Goal: Check status: Verify the current state of an ongoing process or item

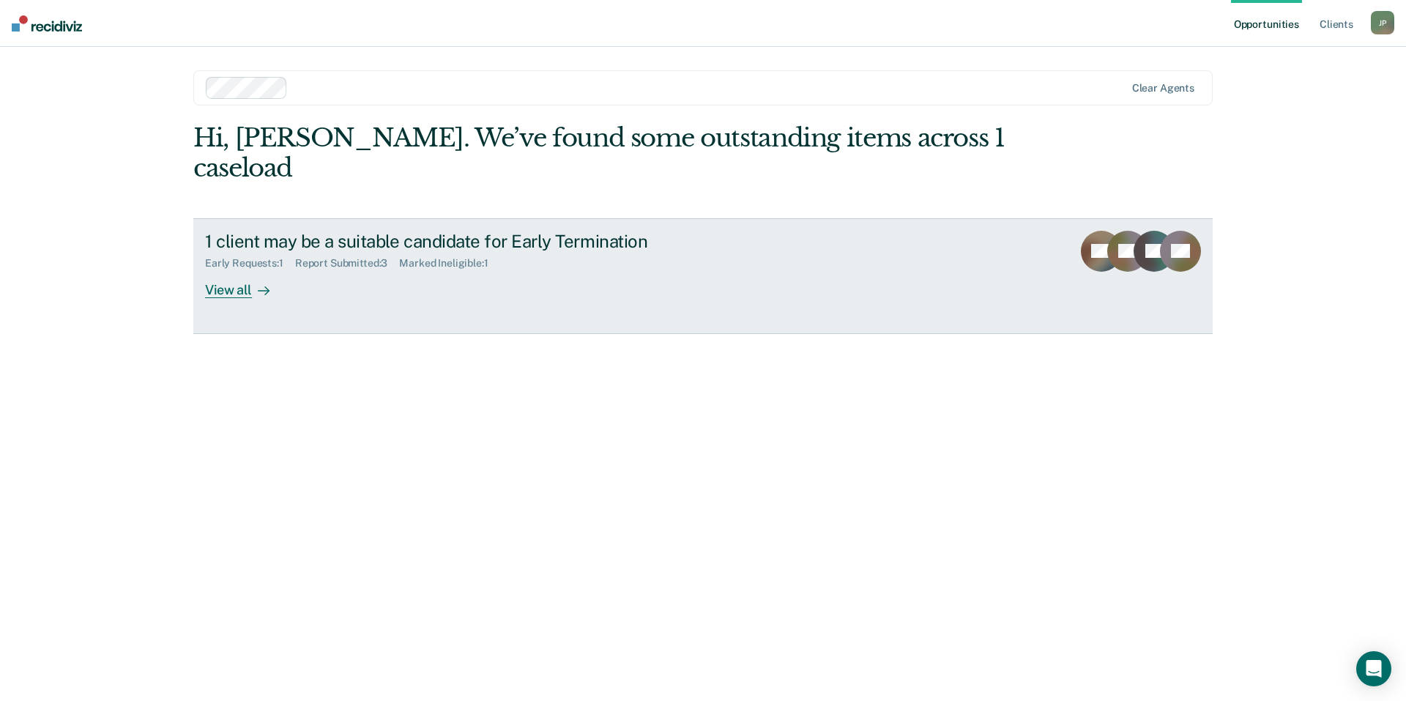
click at [237, 269] on div "View all" at bounding box center [246, 283] width 82 height 29
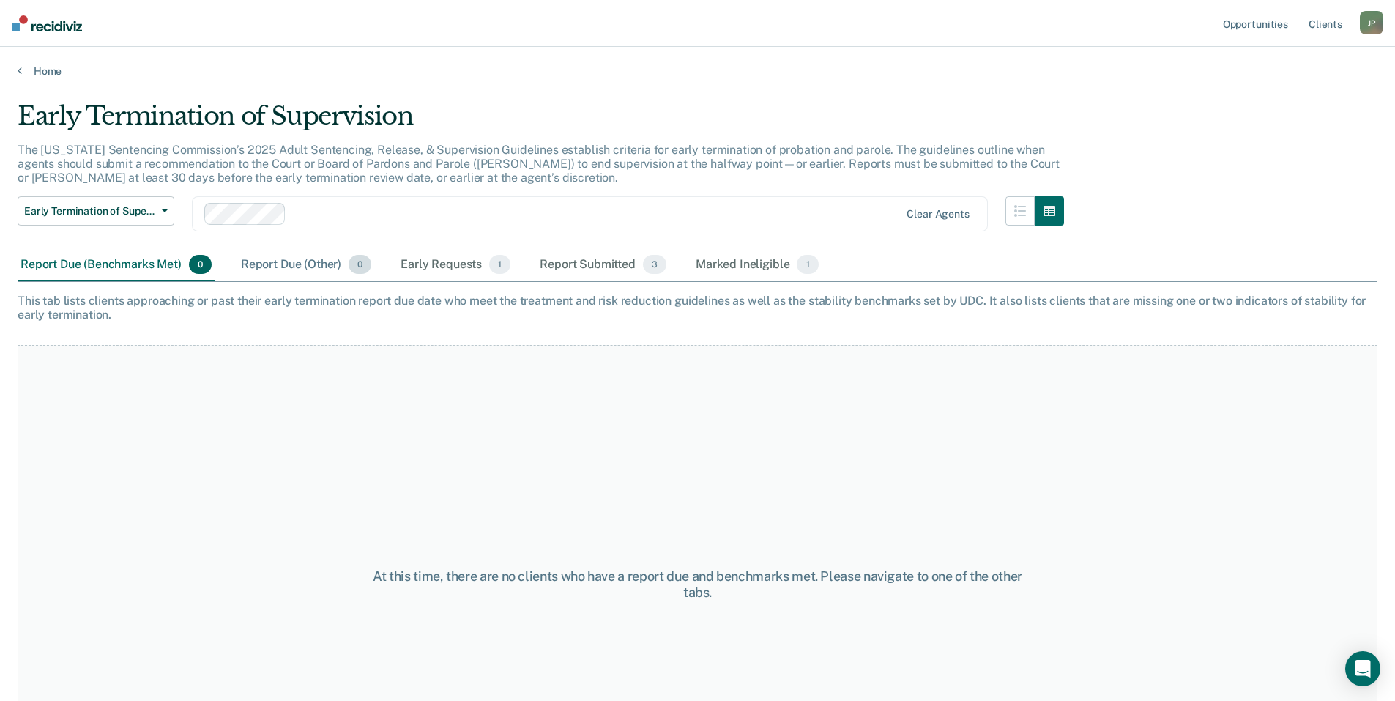
click at [265, 270] on div "Report Due (Other) 0" at bounding box center [306, 265] width 136 height 32
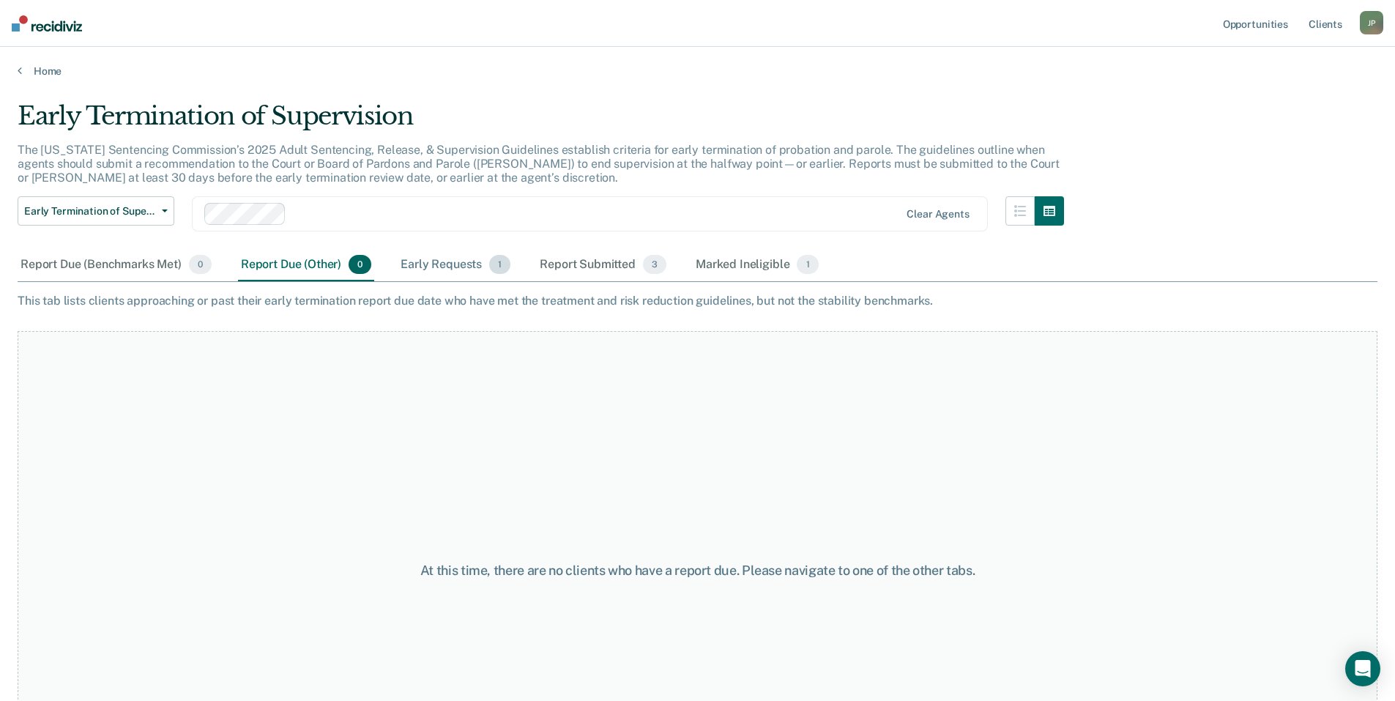
click at [429, 256] on div "Early Requests 1" at bounding box center [456, 265] width 116 height 32
